Goal: Find contact information: Find contact information

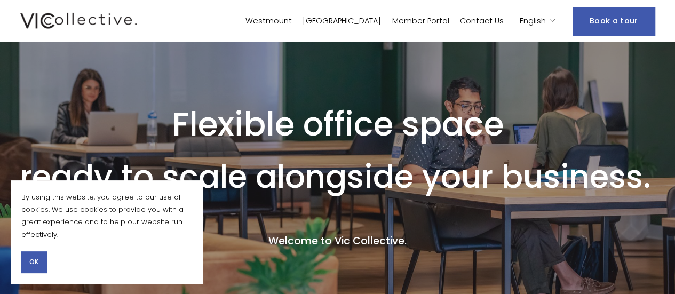
click at [46, 262] on button "OK" at bounding box center [33, 261] width 25 height 21
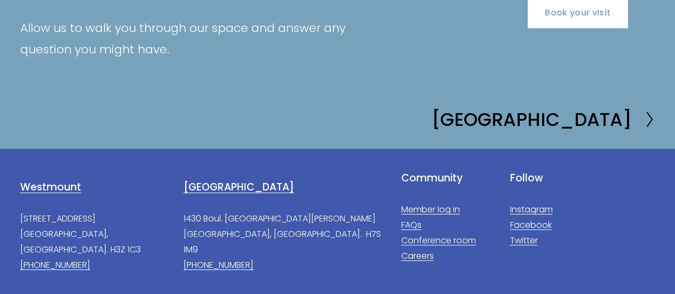
scroll to position [2023, 0]
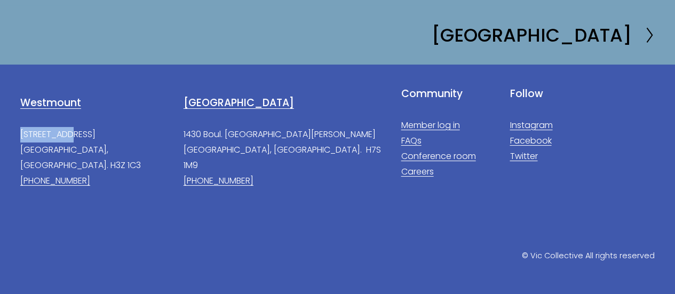
drag, startPoint x: 20, startPoint y: 132, endPoint x: 66, endPoint y: 135, distance: 46.0
click at [66, 135] on p "[STREET_ADDRESS]. H3Z 1C3 [PHONE_NUMBER]" at bounding box center [201, 157] width 362 height 61
drag, startPoint x: 68, startPoint y: 134, endPoint x: 16, endPoint y: 136, distance: 52.4
click at [16, 136] on div "Westmount [STREET_ADDRESS]. H3Z 1C3 [PHONE_NUMBER]" at bounding box center [201, 142] width 381 height 111
copy p "376 [GEOGRAPHIC_DATA]"
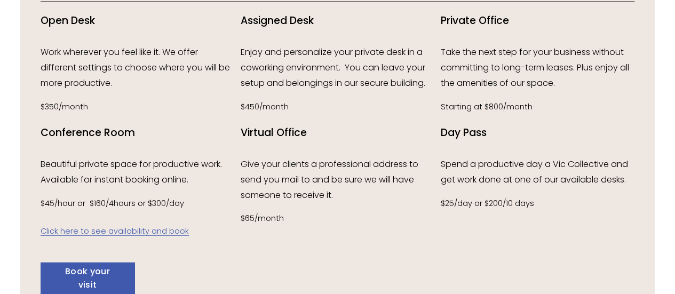
scroll to position [1228, 0]
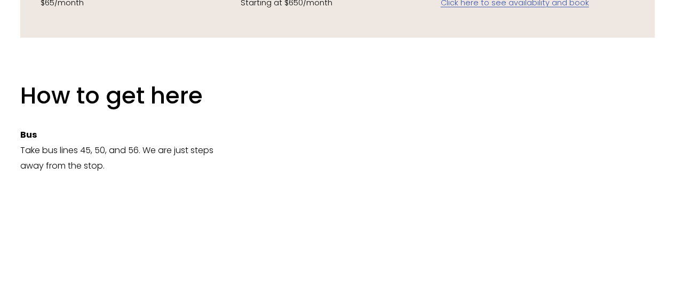
scroll to position [1441, 0]
